Goal: Feedback & Contribution: Submit feedback/report problem

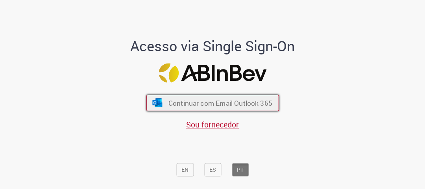
click at [268, 107] on span "Continuar com Email Outlook 365" at bounding box center [220, 102] width 104 height 9
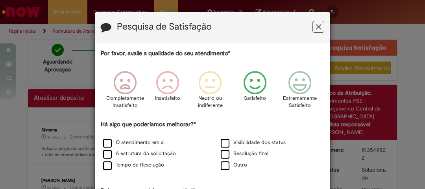
click at [258, 85] on icon "Feedback" at bounding box center [256, 83] width 30 height 24
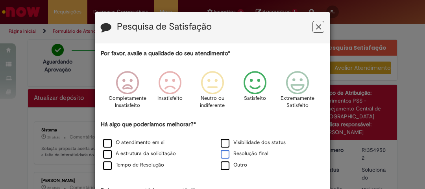
click at [224, 152] on label "Resolução final" at bounding box center [245, 153] width 48 height 7
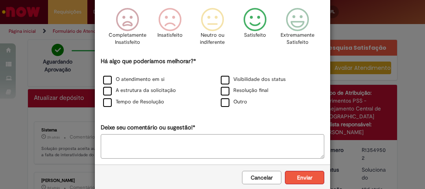
click at [298, 173] on button "Enviar" at bounding box center [304, 176] width 39 height 13
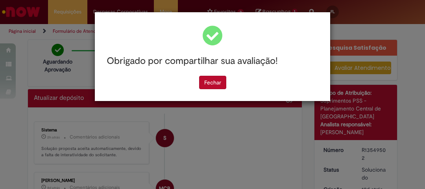
scroll to position [0, 0]
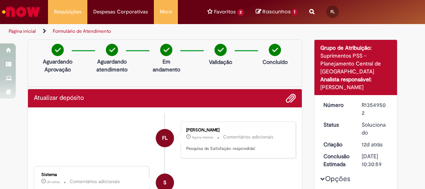
click at [219, 78] on div "Obrigado por compartilhar sua avaliação! [GEOGRAPHIC_DATA]" at bounding box center [212, 34] width 235 height 89
